Goal: Book appointment/travel/reservation

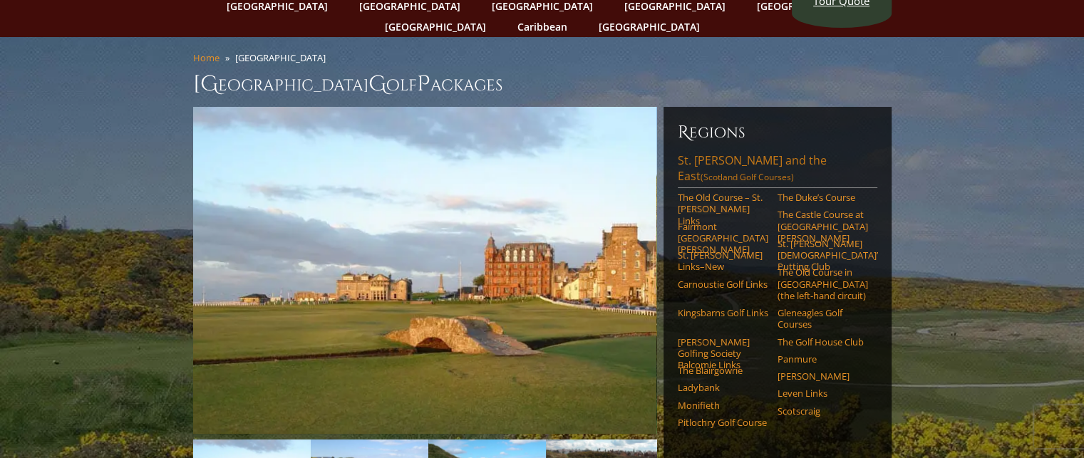
scroll to position [71, 0]
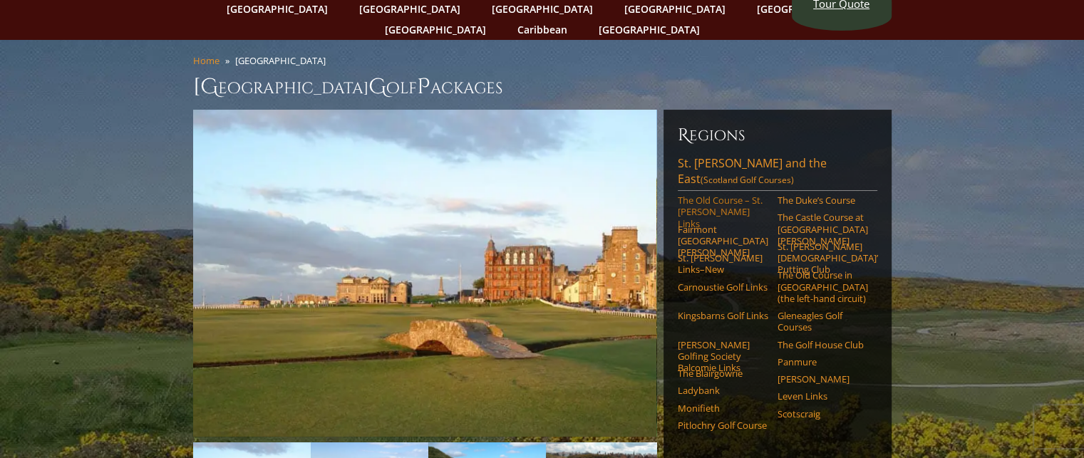
click at [717, 195] on link "The Old Course – St. [PERSON_NAME] Links" at bounding box center [723, 212] width 90 height 35
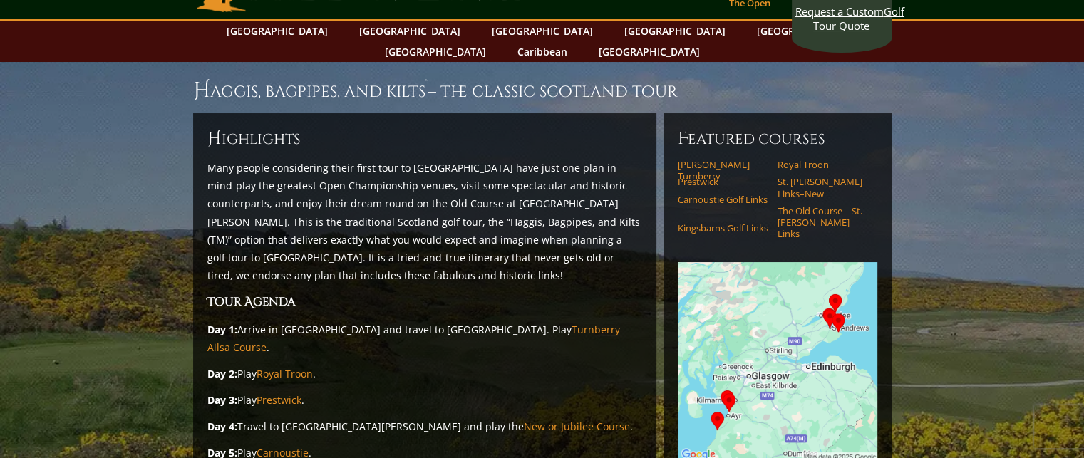
scroll to position [71, 0]
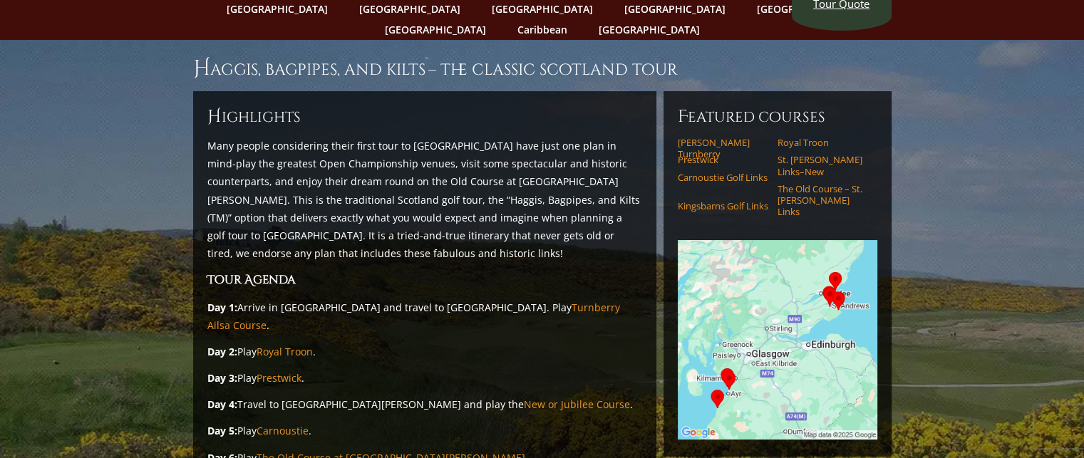
click at [839, 277] on img at bounding box center [777, 339] width 199 height 199
click at [829, 274] on img at bounding box center [777, 339] width 199 height 199
click at [833, 256] on img at bounding box center [777, 339] width 199 height 199
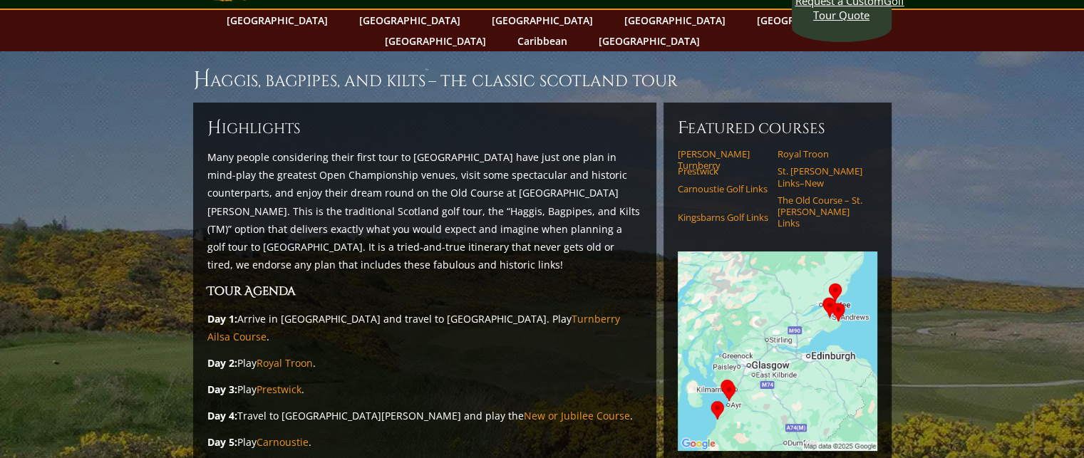
scroll to position [142, 0]
